Goal: Task Accomplishment & Management: Manage account settings

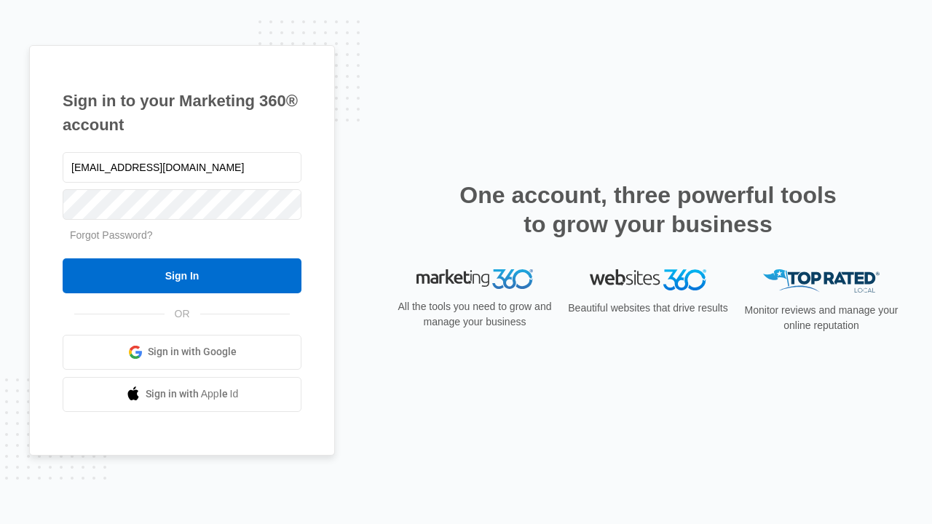
type input "dankie614@gmail.com"
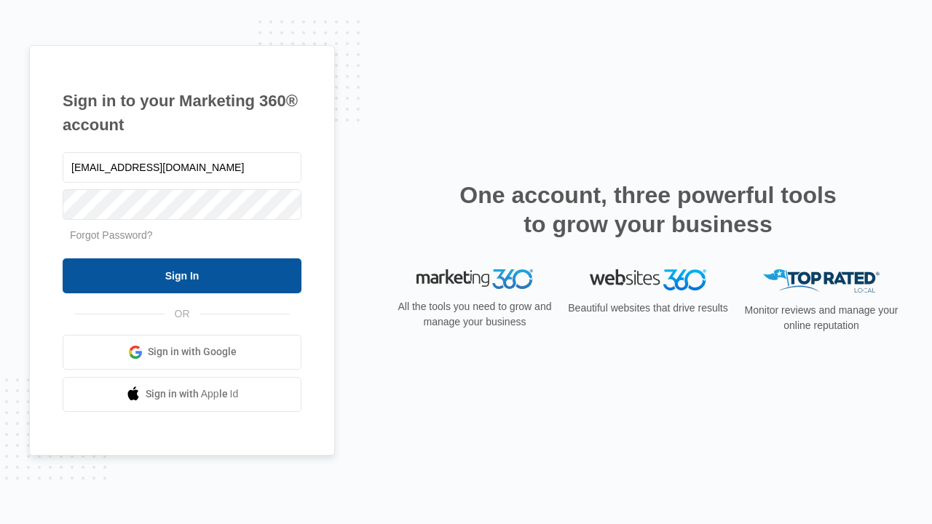
click at [182, 275] on input "Sign In" at bounding box center [182, 275] width 239 height 35
